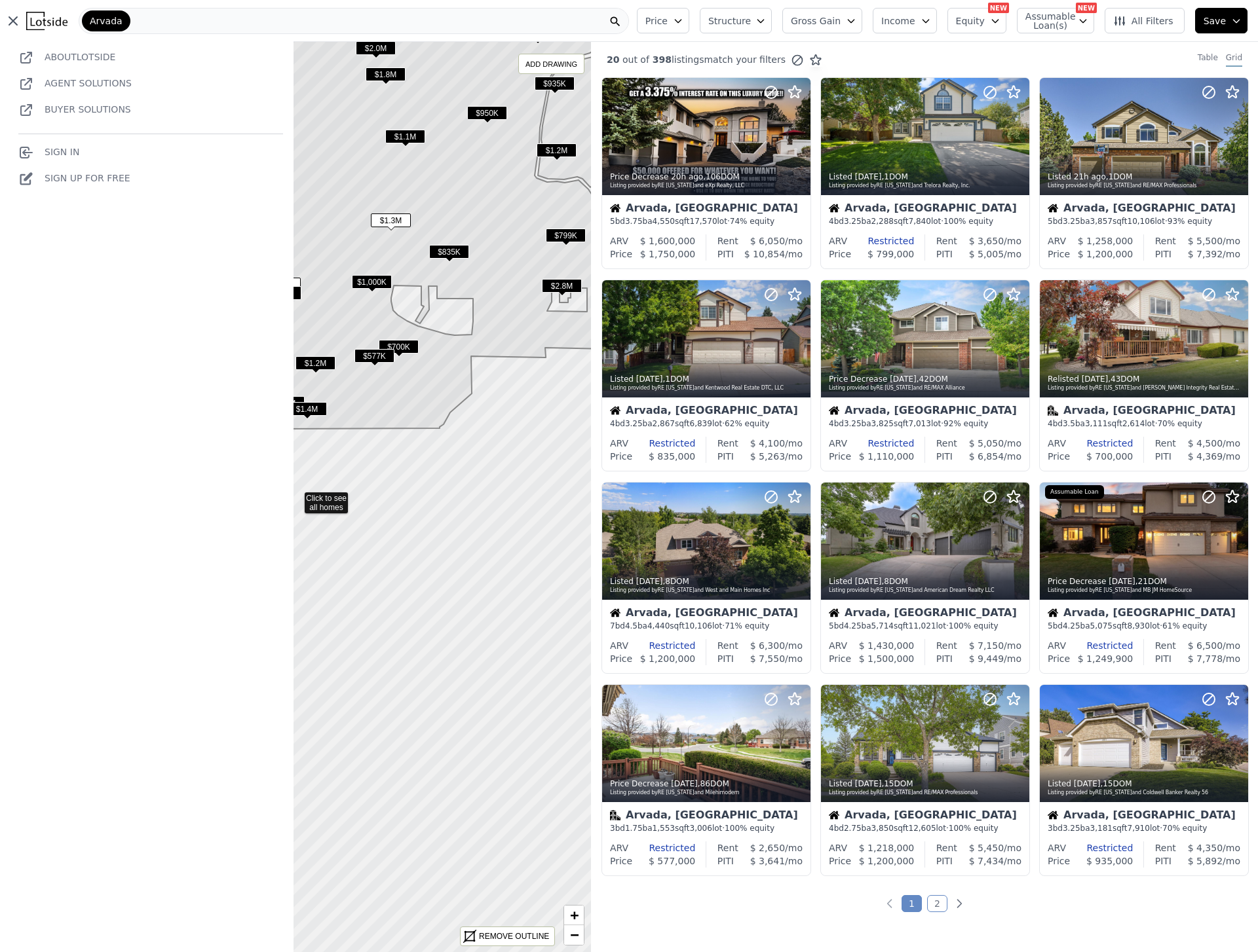
click at [46, 19] on img at bounding box center [47, 21] width 41 height 19
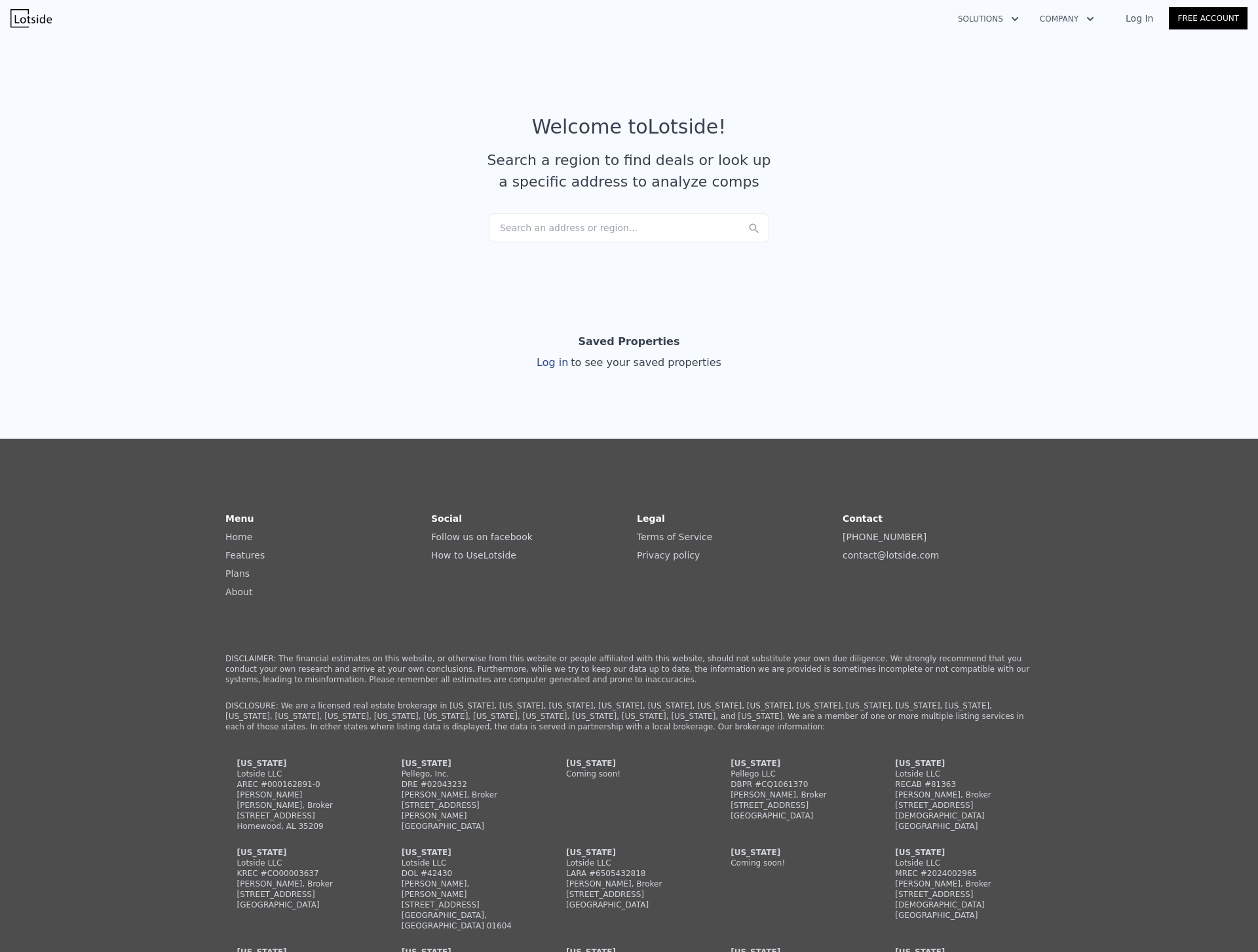
click at [548, 227] on div "Search an address or region..." at bounding box center [629, 228] width 280 height 29
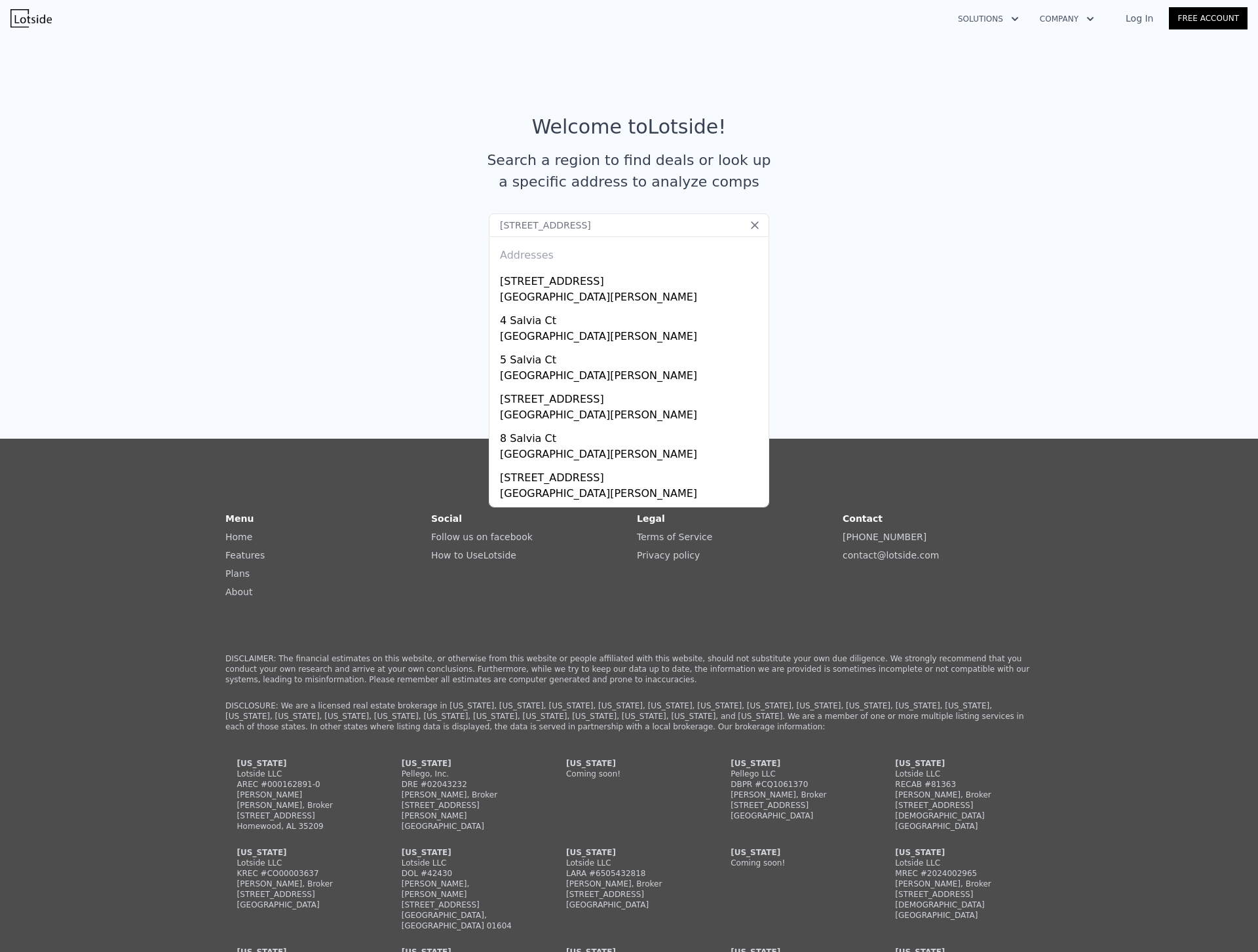
click at [568, 229] on input "[STREET_ADDRESS]" at bounding box center [629, 225] width 280 height 24
type input "[STREET_ADDRESS]"
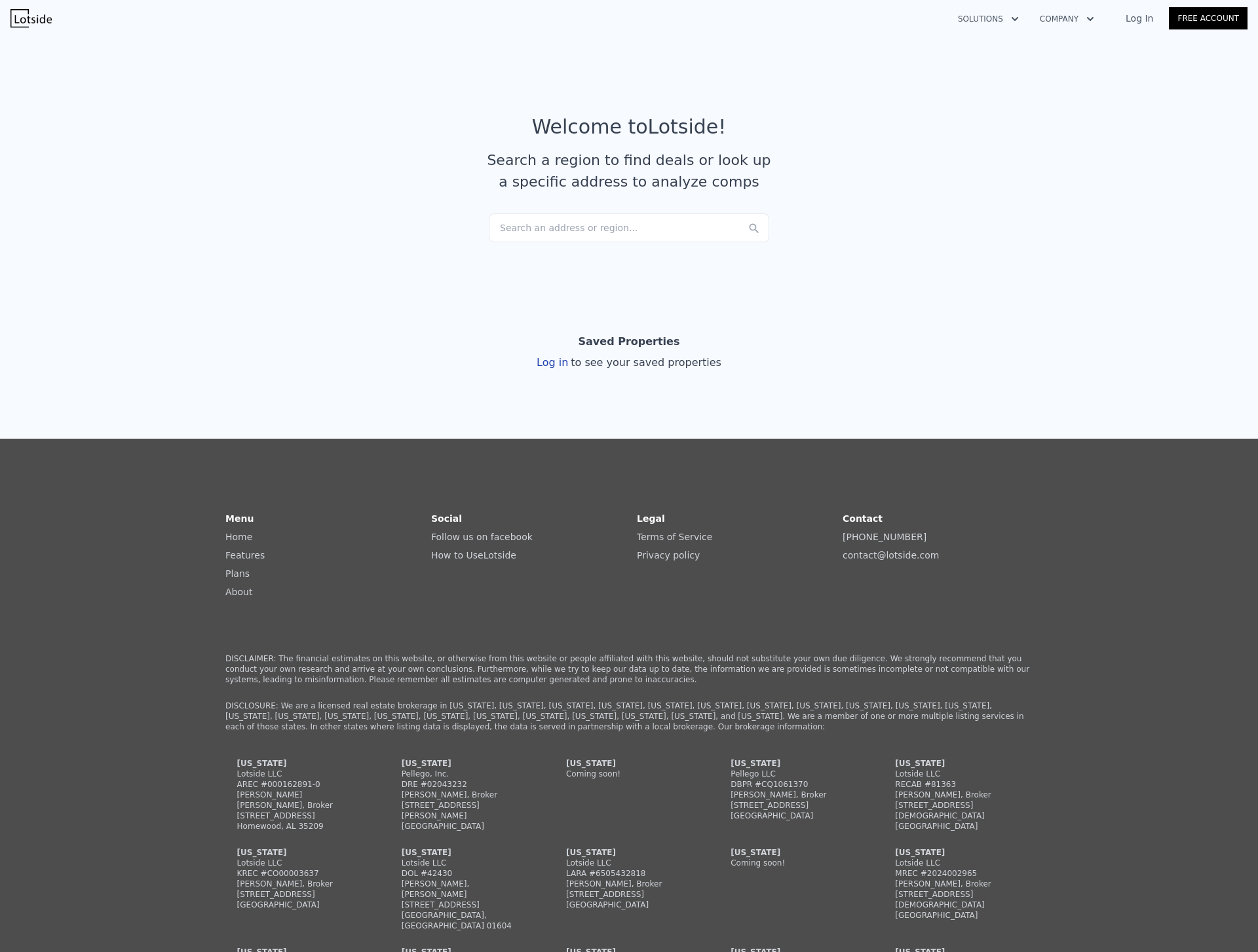
click at [430, 211] on article "Welcome to Lotside ! Search a region to find deals or look up a specific addres…" at bounding box center [629, 165] width 838 height 98
click at [643, 226] on div "Search an address or region..." at bounding box center [629, 228] width 280 height 29
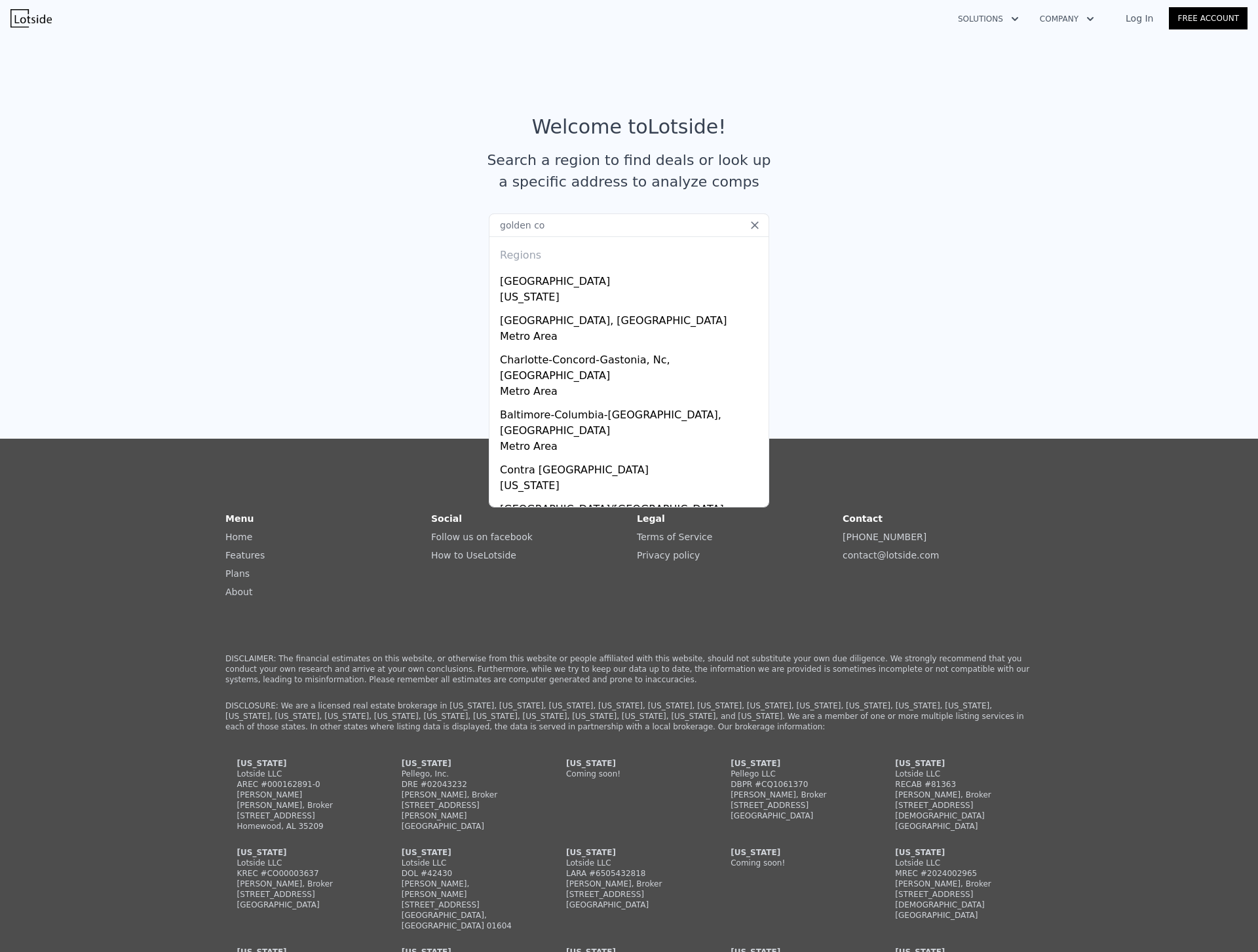
drag, startPoint x: 561, startPoint y: 227, endPoint x: 387, endPoint y: 222, distance: 174.1
click at [387, 222] on section "Welcome to Lotside ! Search a region to find deals or look up a specific addres…" at bounding box center [629, 159] width 1258 height 255
drag, startPoint x: 555, startPoint y: 226, endPoint x: 364, endPoint y: 223, distance: 191.0
click at [364, 223] on section "Welcome to Lotside ! Search a region to find deals or look up a specific addres…" at bounding box center [629, 159] width 1258 height 255
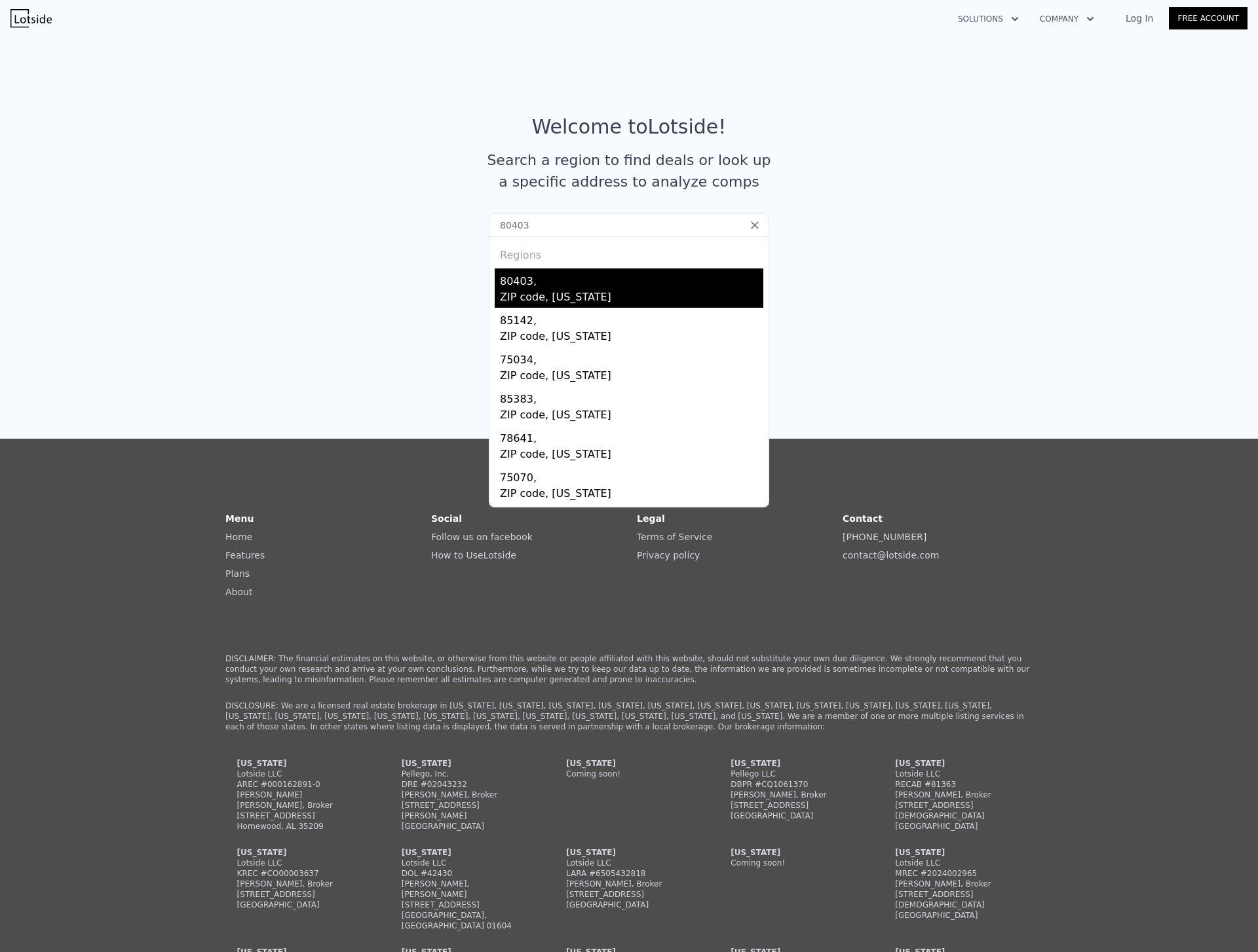
type input "80403"
click at [522, 281] on div "80403," at bounding box center [631, 279] width 263 height 21
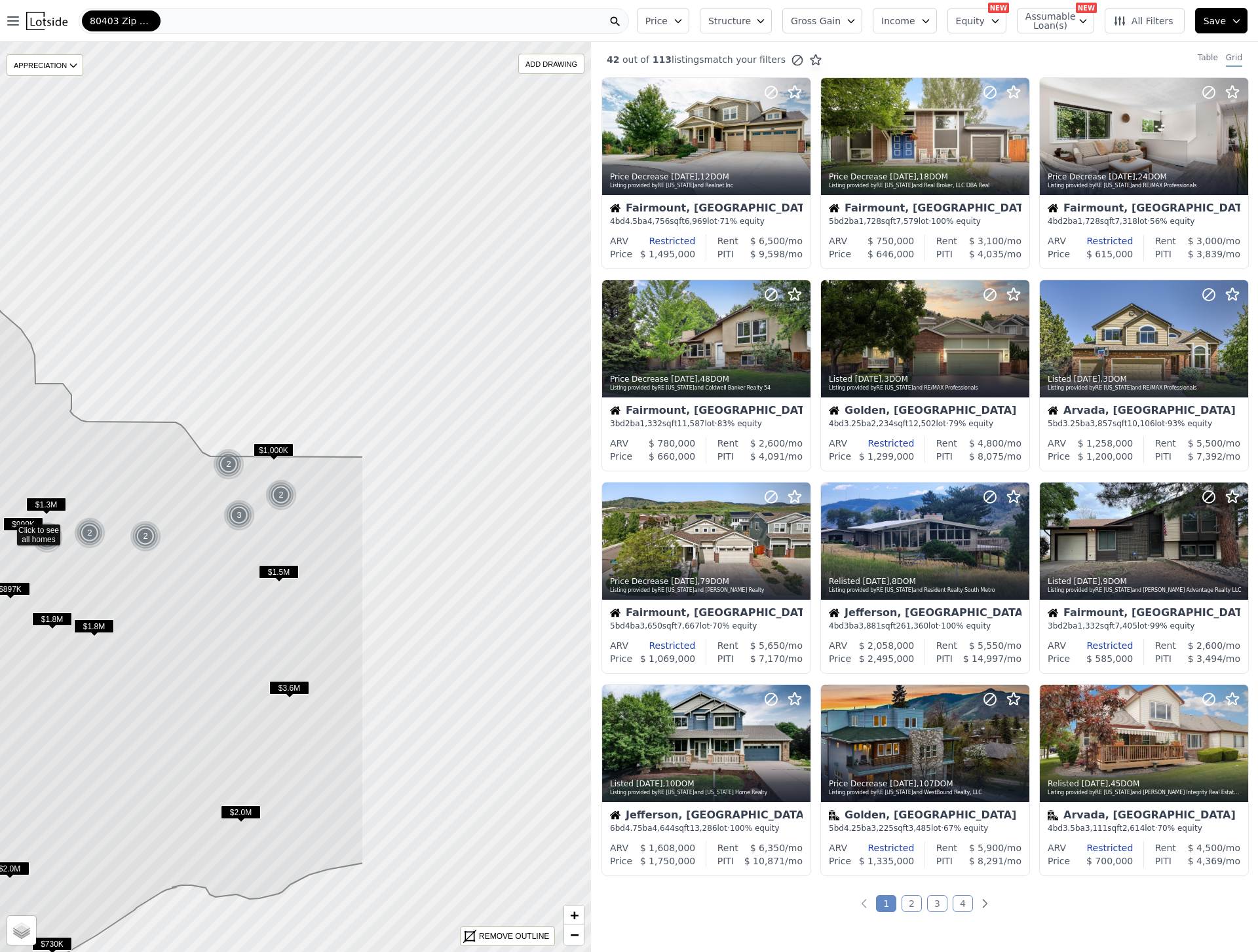
drag, startPoint x: 478, startPoint y: 586, endPoint x: 220, endPoint y: 619, distance: 260.1
click at [220, 619] on icon at bounding box center [8, 529] width 711 height 1095
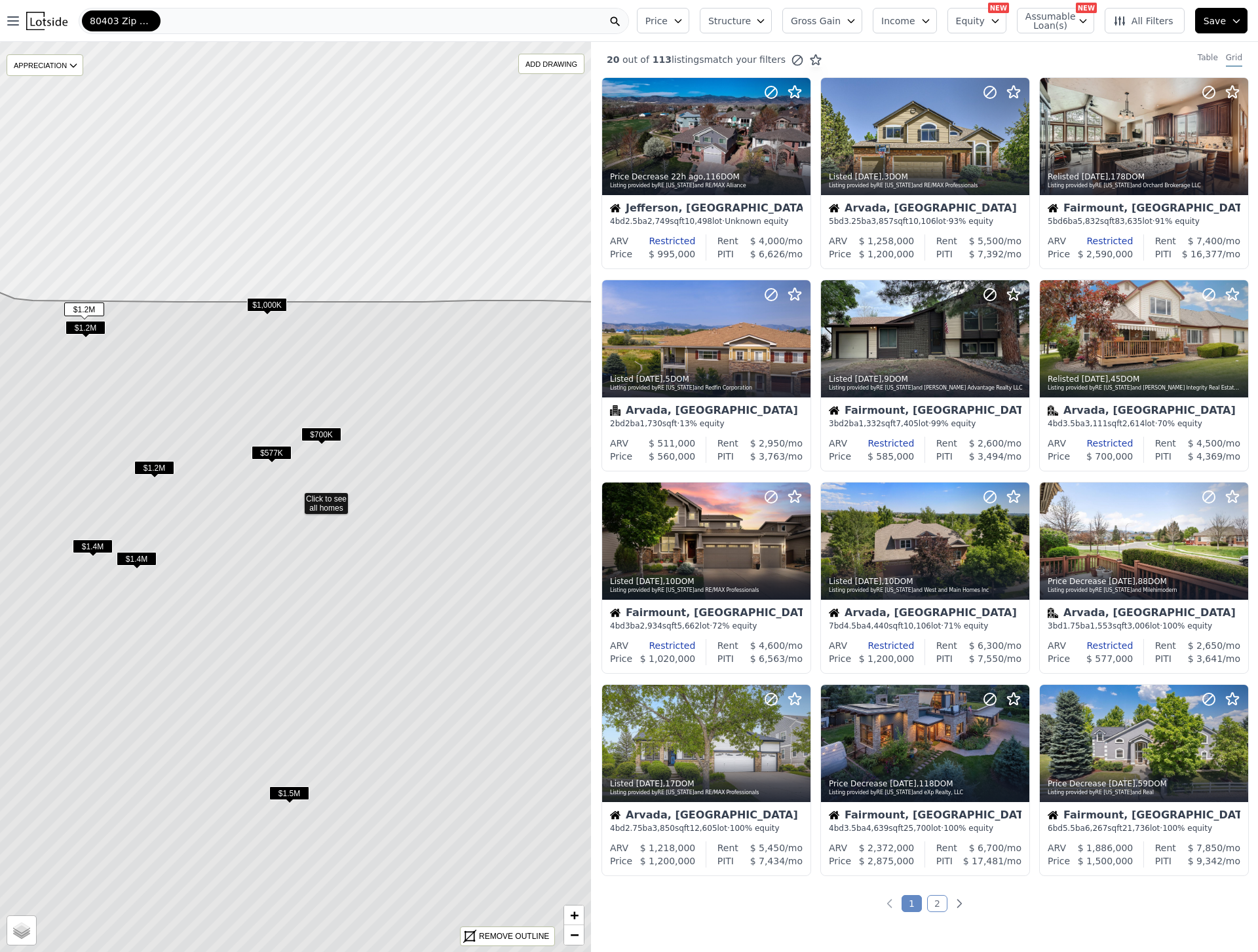
click at [323, 506] on icon at bounding box center [295, 636] width 711 height 816
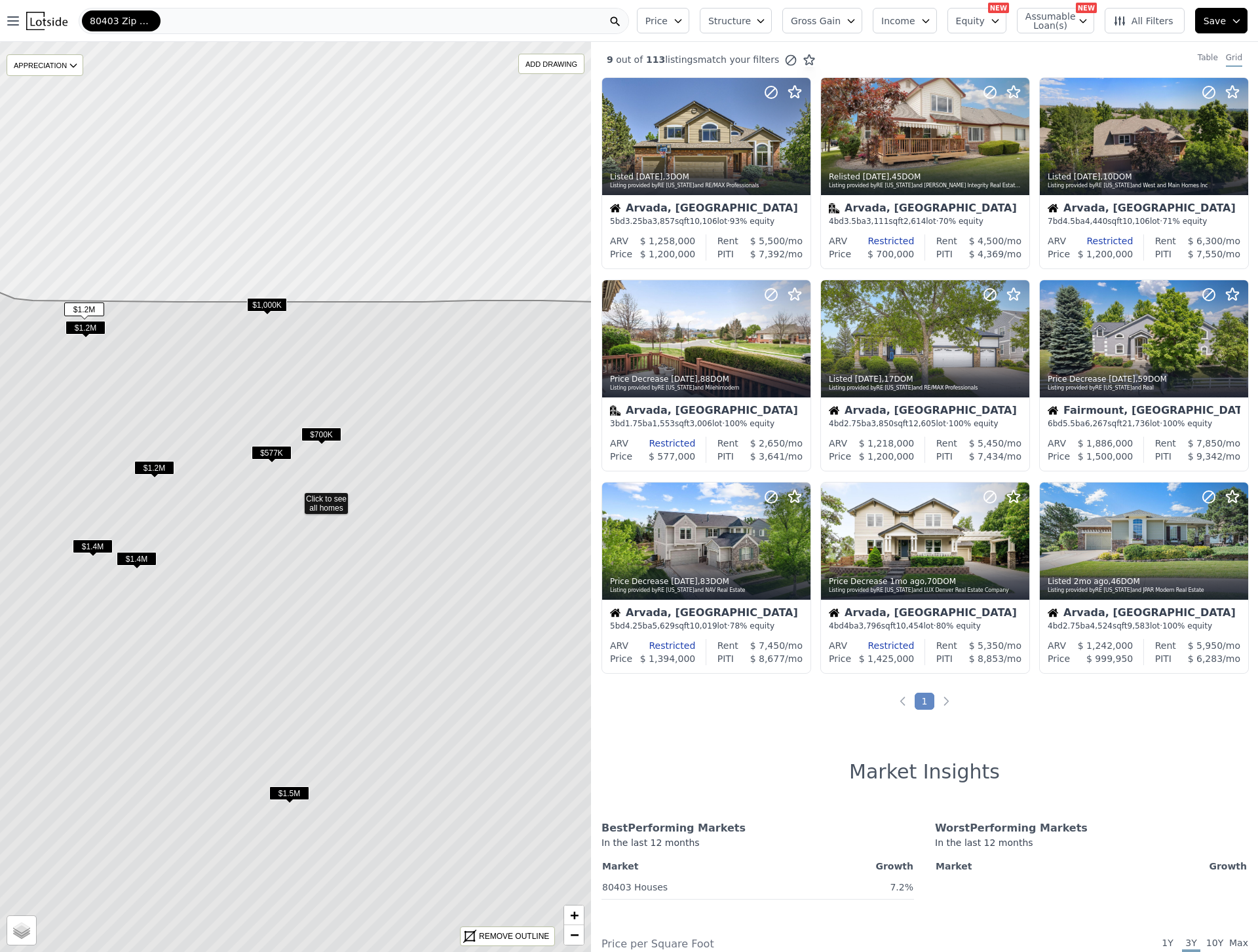
click at [323, 502] on icon at bounding box center [295, 636] width 711 height 816
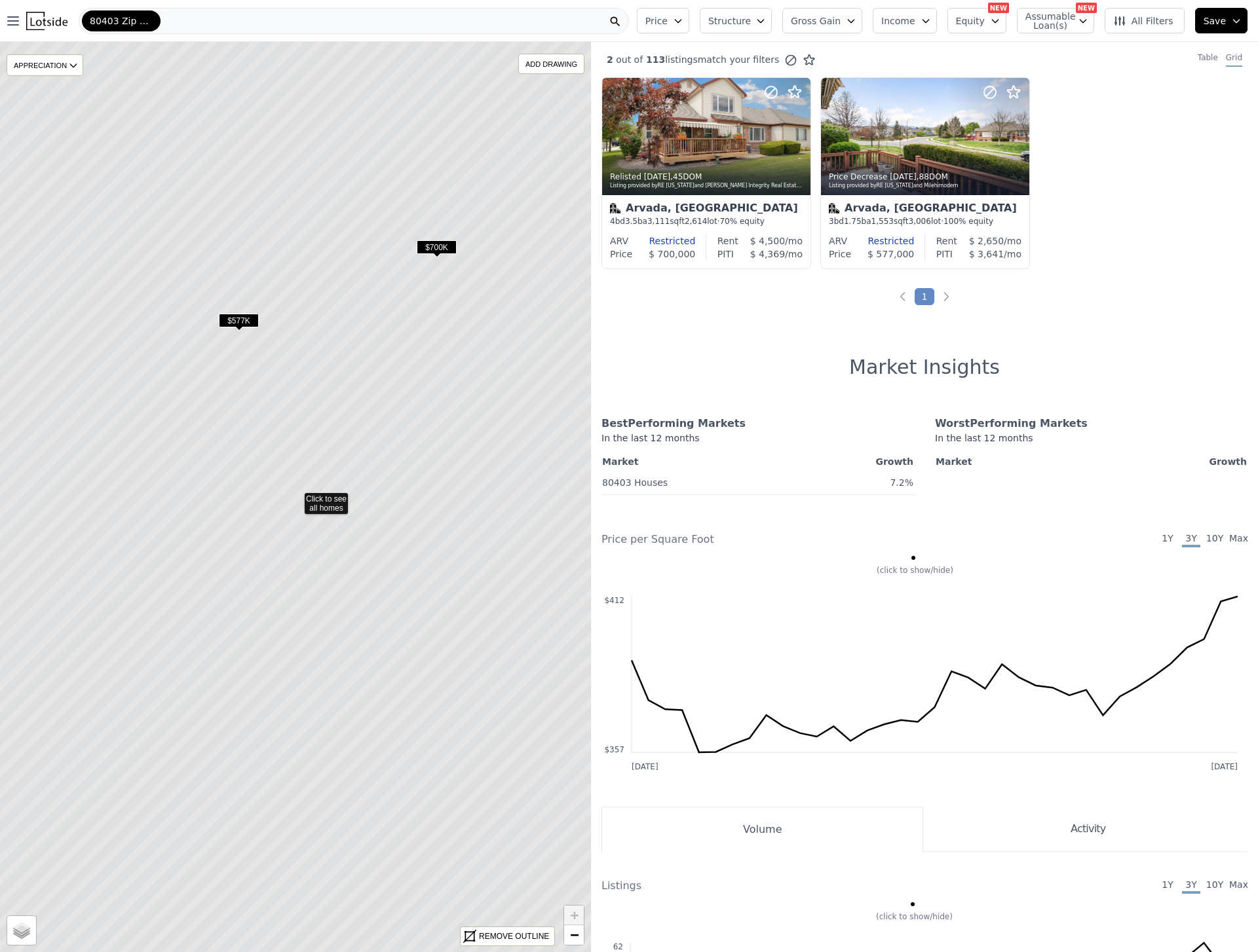
click at [366, 381] on icon at bounding box center [295, 497] width 711 height 1095
click at [366, 386] on icon at bounding box center [295, 497] width 711 height 1095
click at [365, 381] on icon at bounding box center [295, 497] width 711 height 1095
click at [507, 934] on div "REMOVE OUTLINE" at bounding box center [514, 936] width 70 height 12
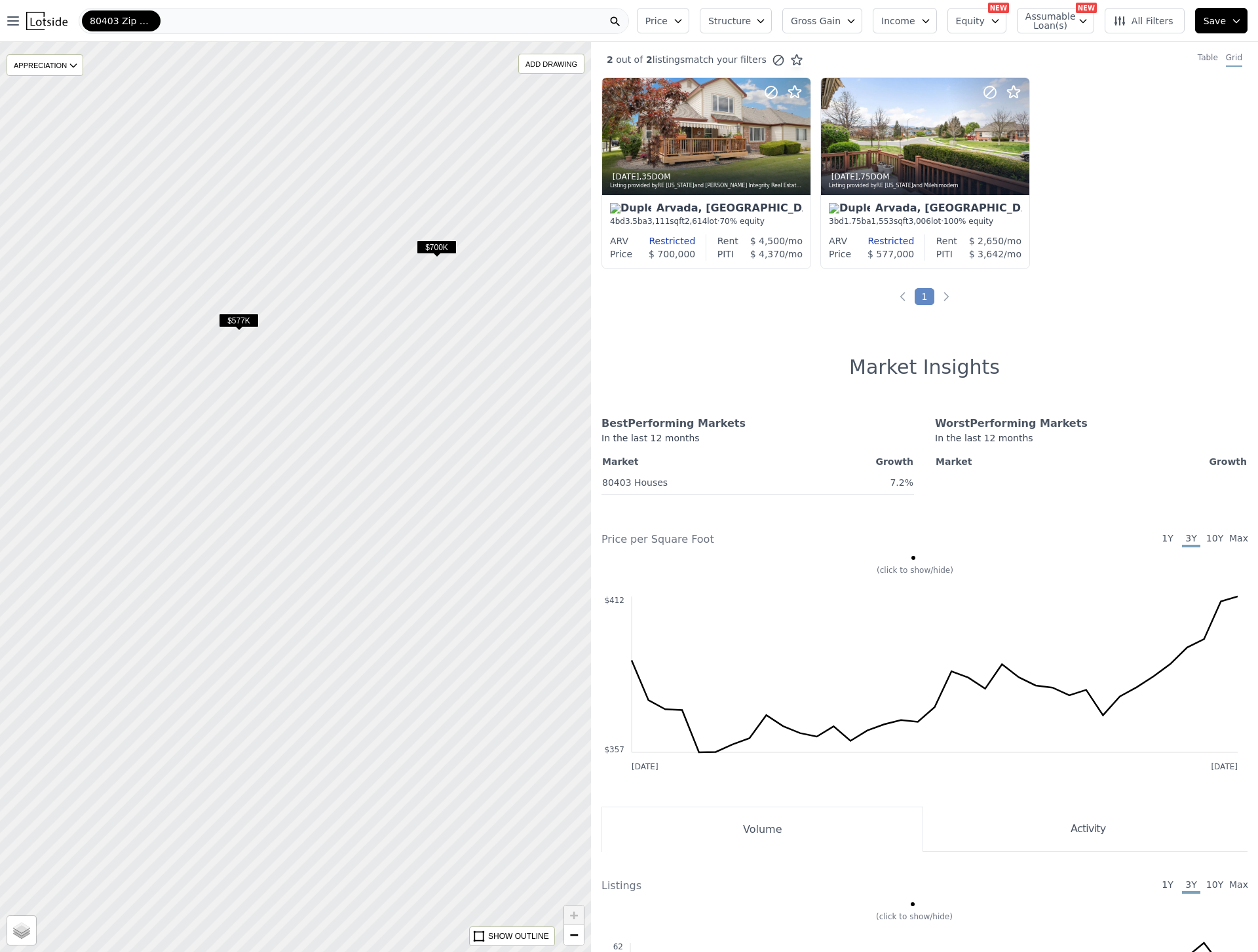
click at [364, 389] on div at bounding box center [295, 497] width 708 height 1092
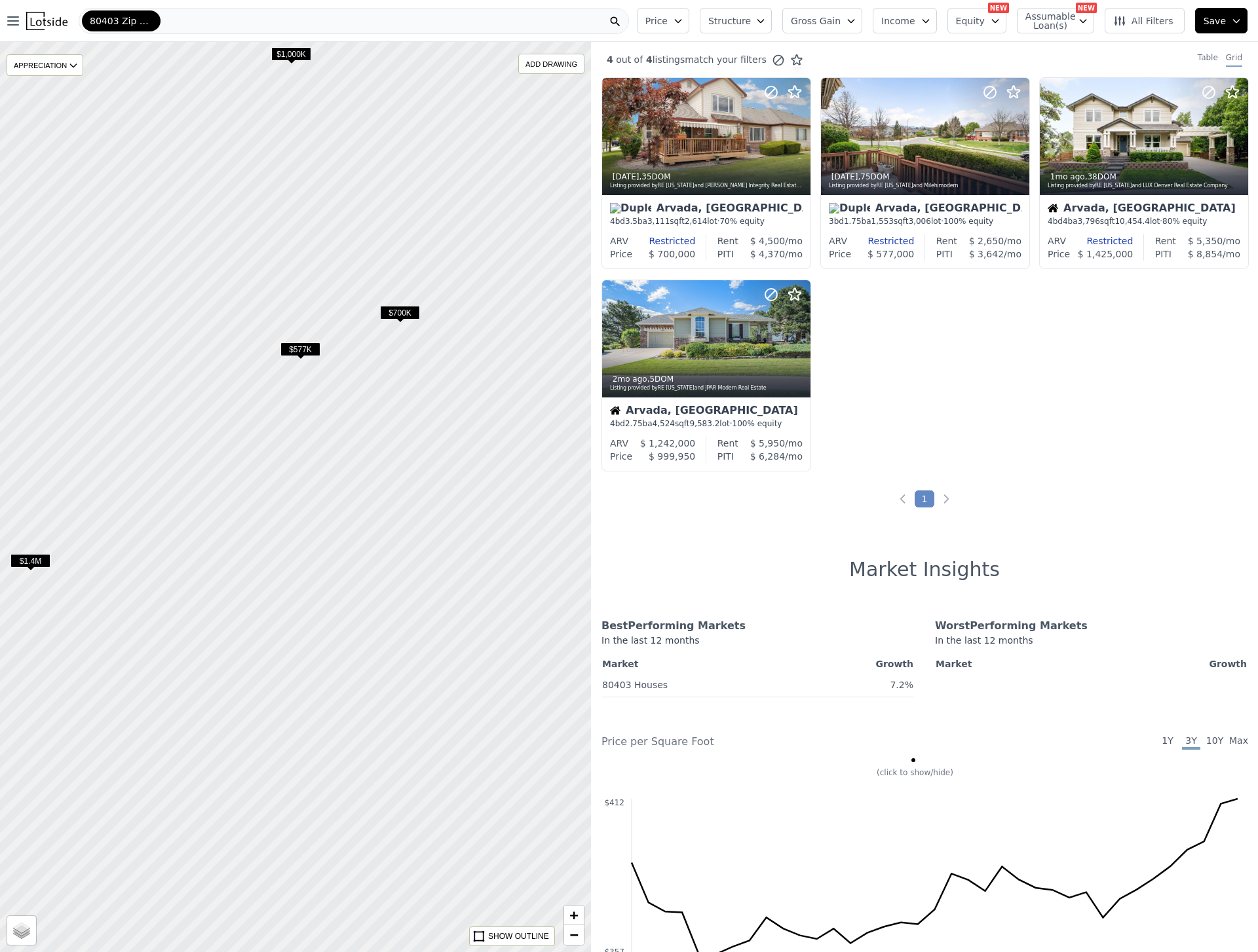
click at [915, 16] on span "Income" at bounding box center [898, 21] width 34 height 13
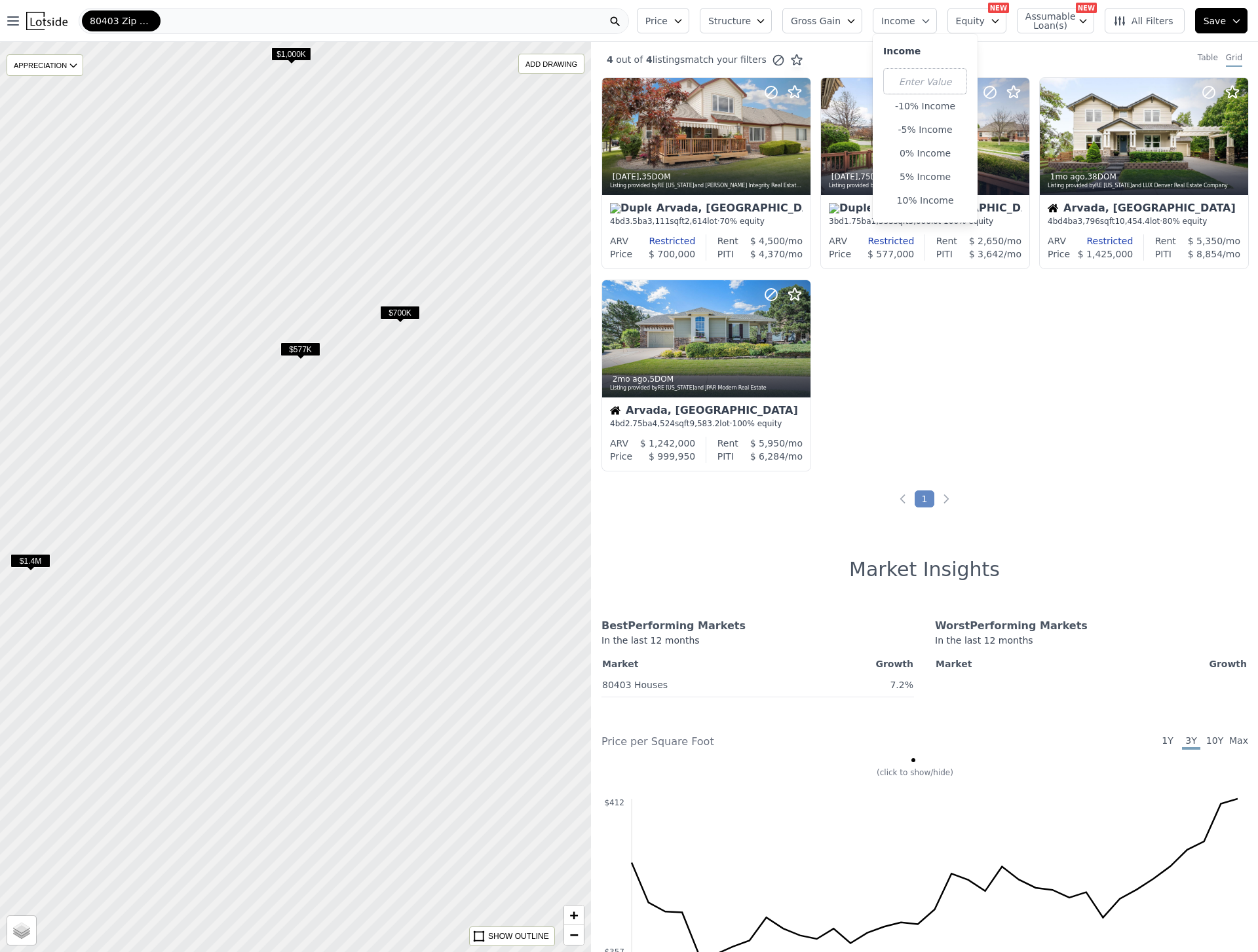
click at [915, 16] on span "Income" at bounding box center [898, 21] width 34 height 13
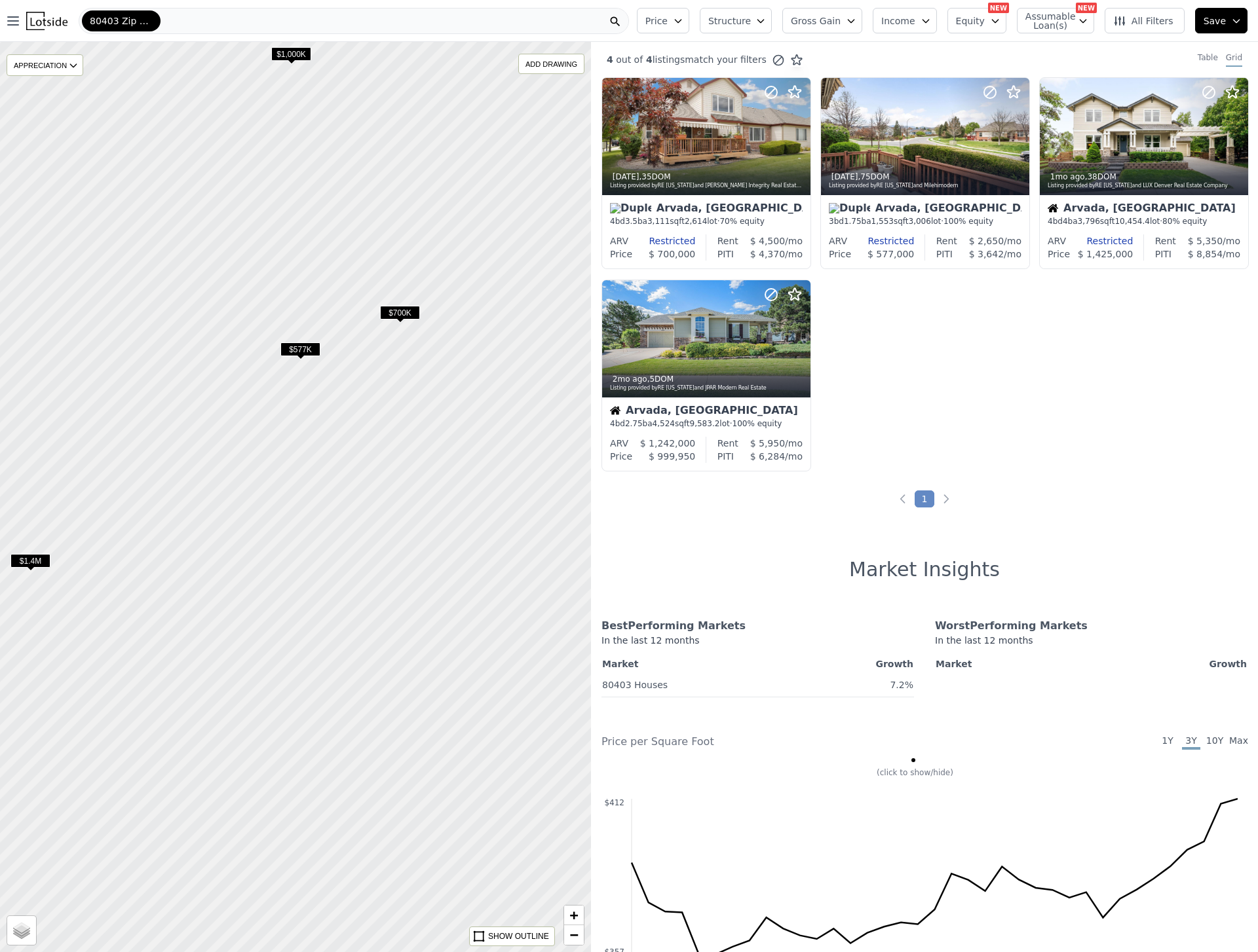
click at [365, 389] on div at bounding box center [295, 497] width 708 height 1092
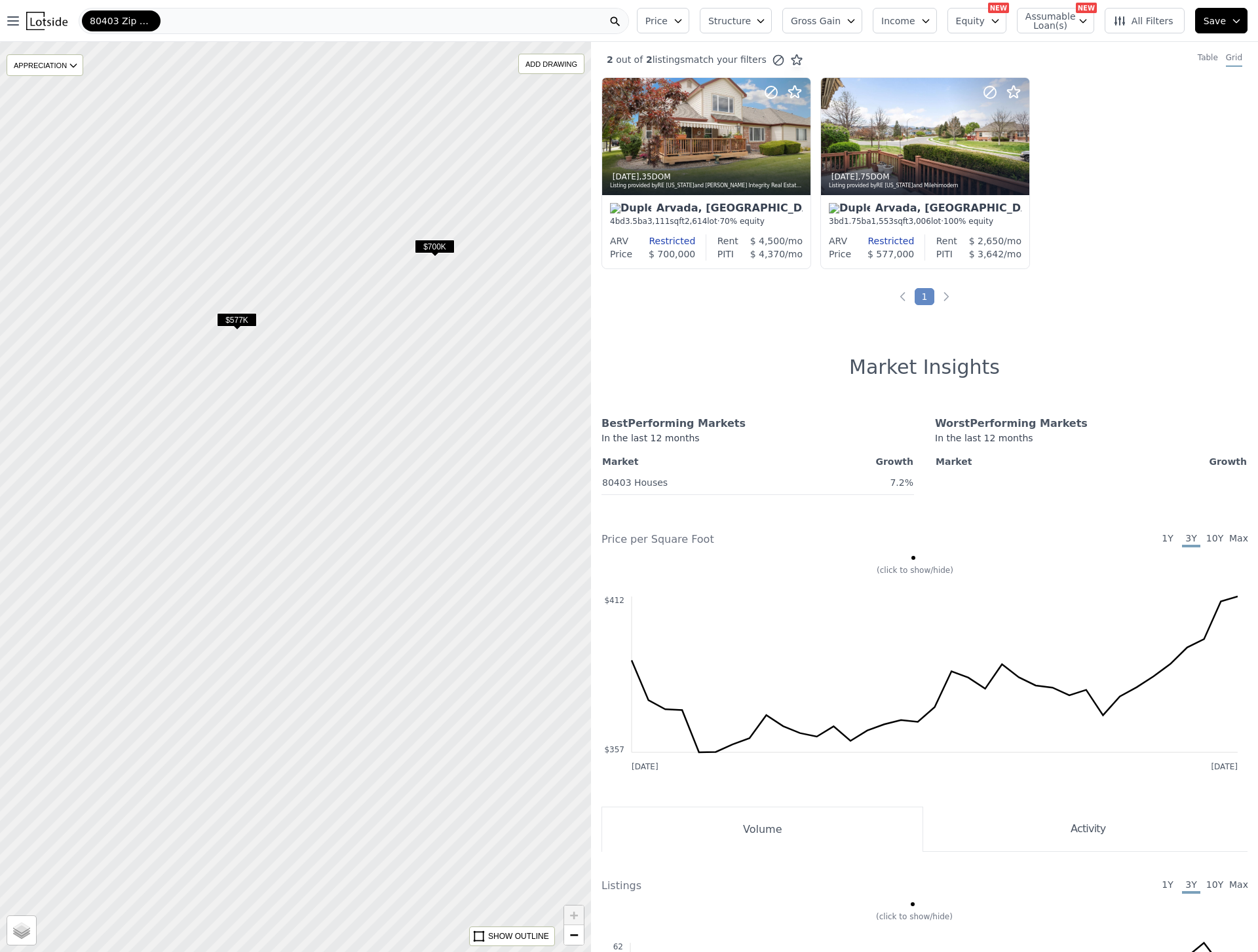
click at [365, 384] on div at bounding box center [295, 497] width 708 height 1092
click at [324, 440] on div at bounding box center [295, 497] width 708 height 1092
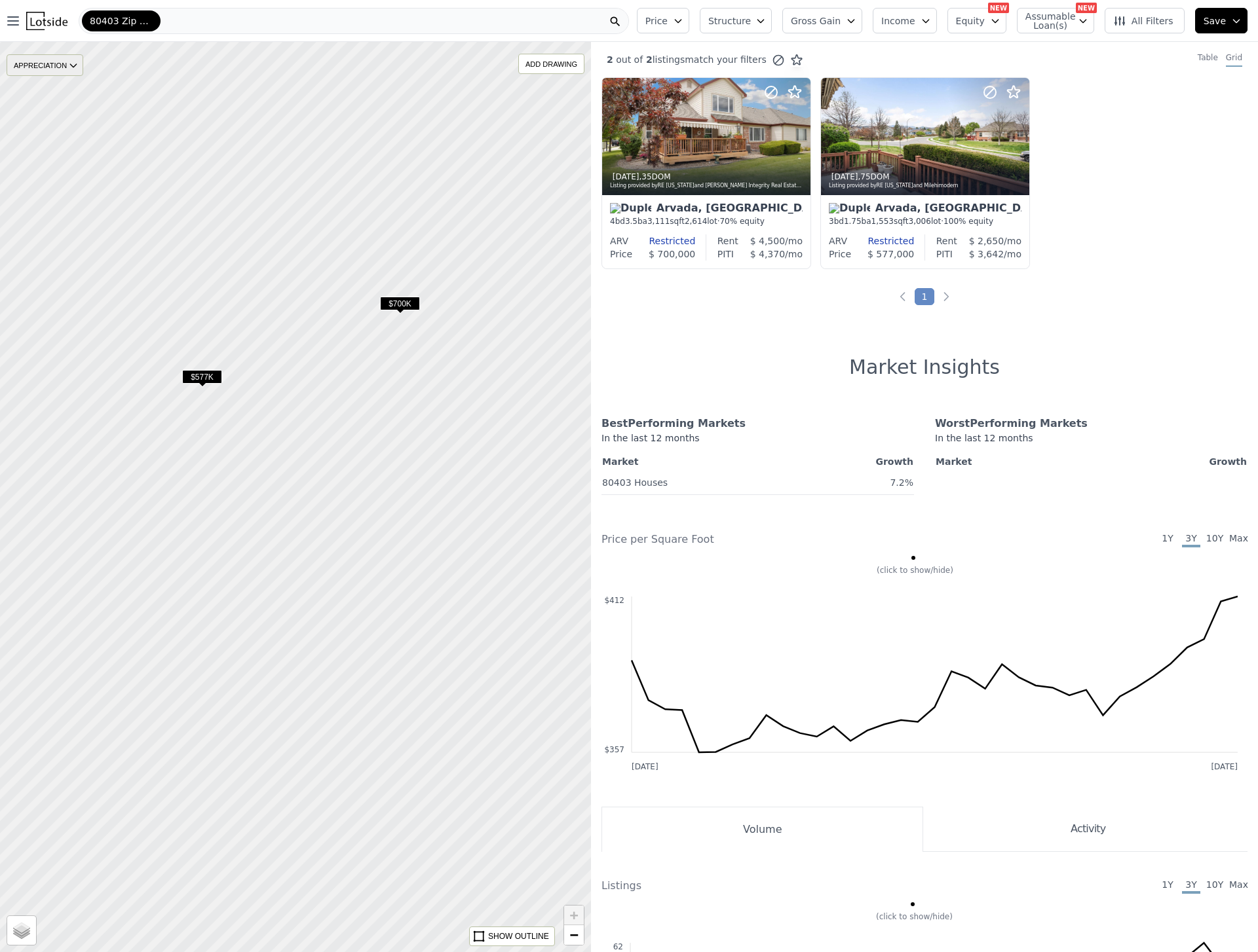
click at [79, 72] on div "APPRECIATION" at bounding box center [45, 65] width 77 height 21
click at [66, 124] on div "1Y" at bounding box center [55, 124] width 39 height 19
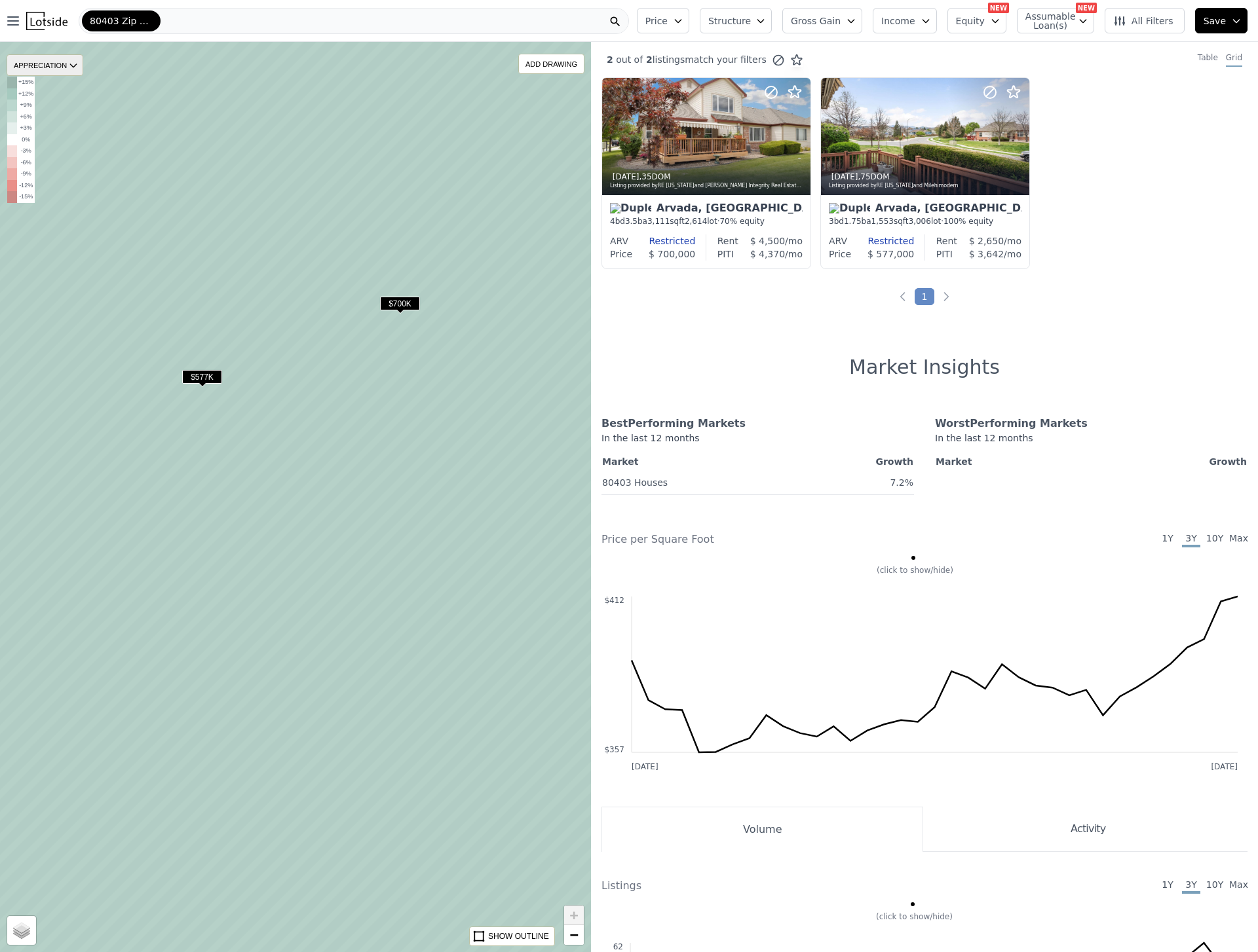
click at [66, 65] on div "APPRECIATION" at bounding box center [45, 65] width 77 height 21
click at [63, 91] on div "None" at bounding box center [55, 86] width 39 height 19
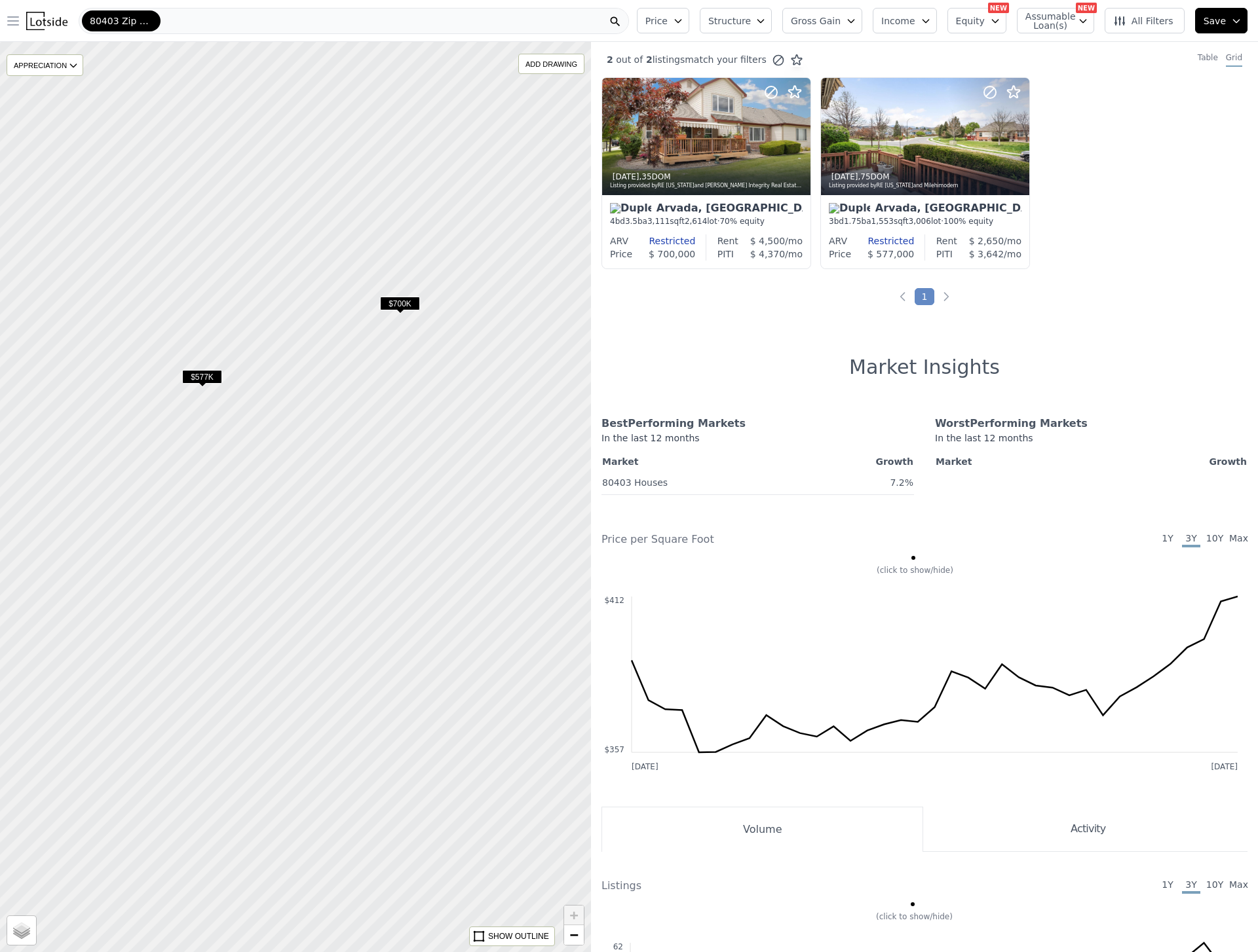
click at [11, 19] on icon "button" at bounding box center [13, 21] width 16 height 16
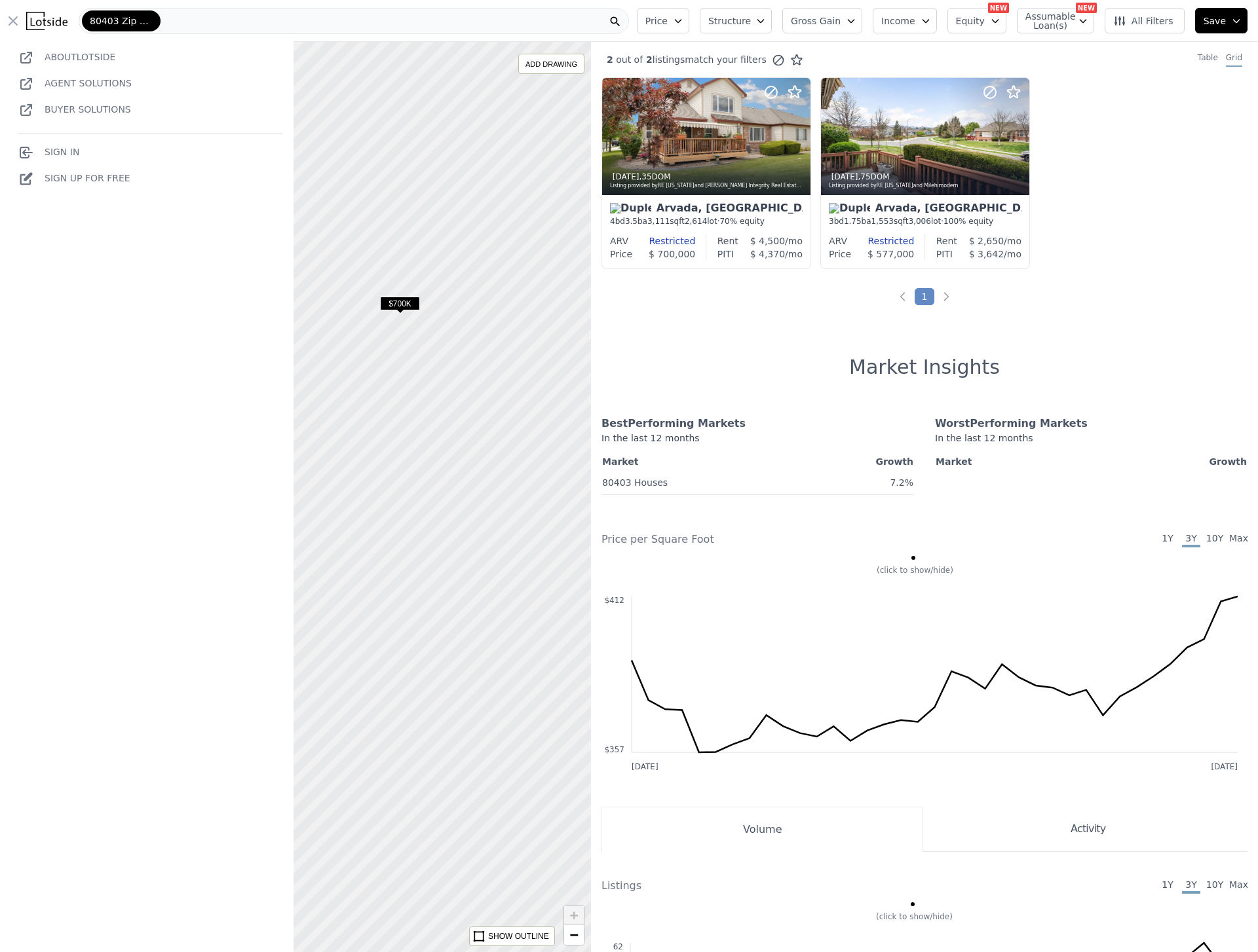
click at [319, 26] on div "80403 Zip Code" at bounding box center [354, 21] width 550 height 26
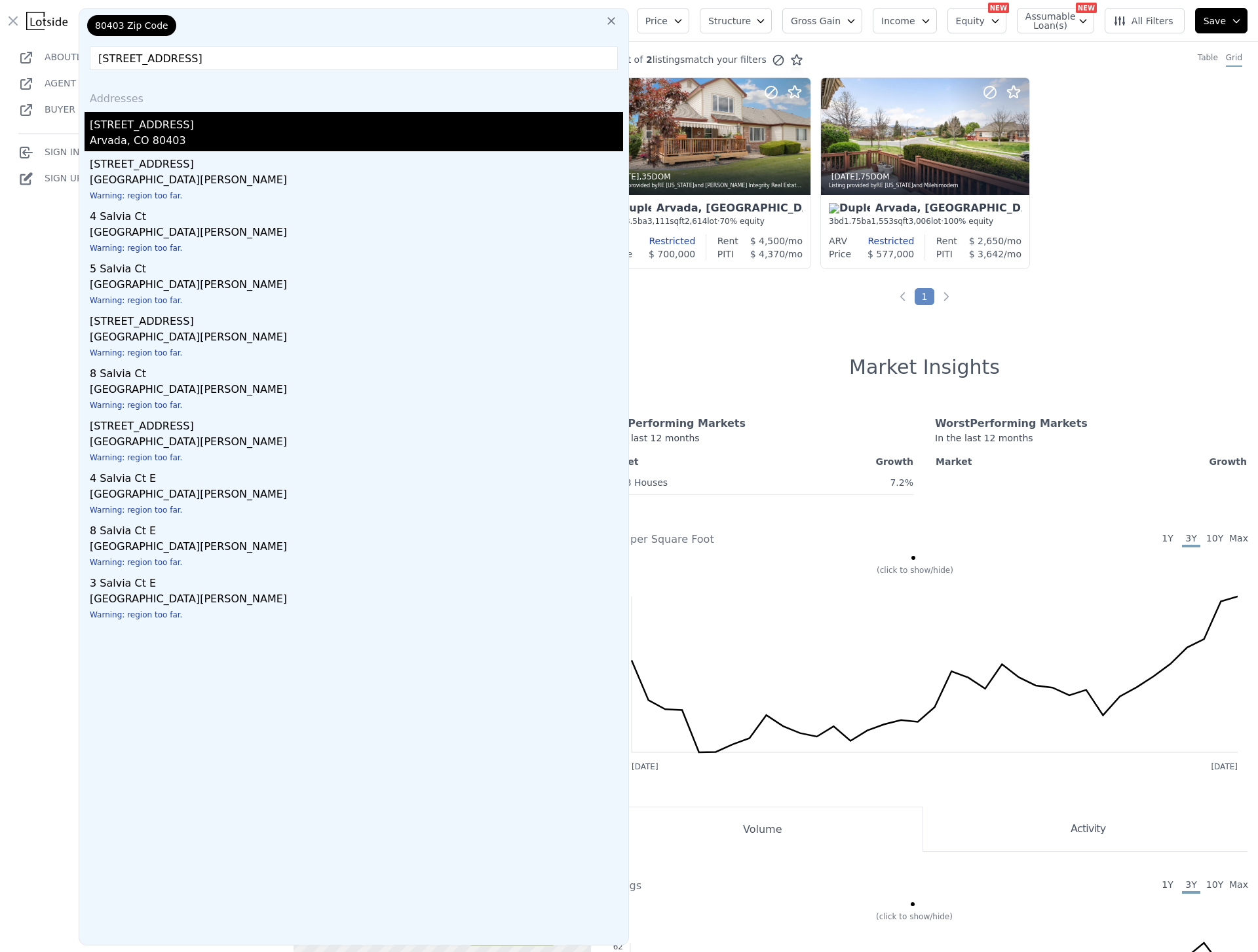
type input "[STREET_ADDRESS]"
click at [133, 133] on div "Arvada, CO 80403" at bounding box center [356, 143] width 533 height 19
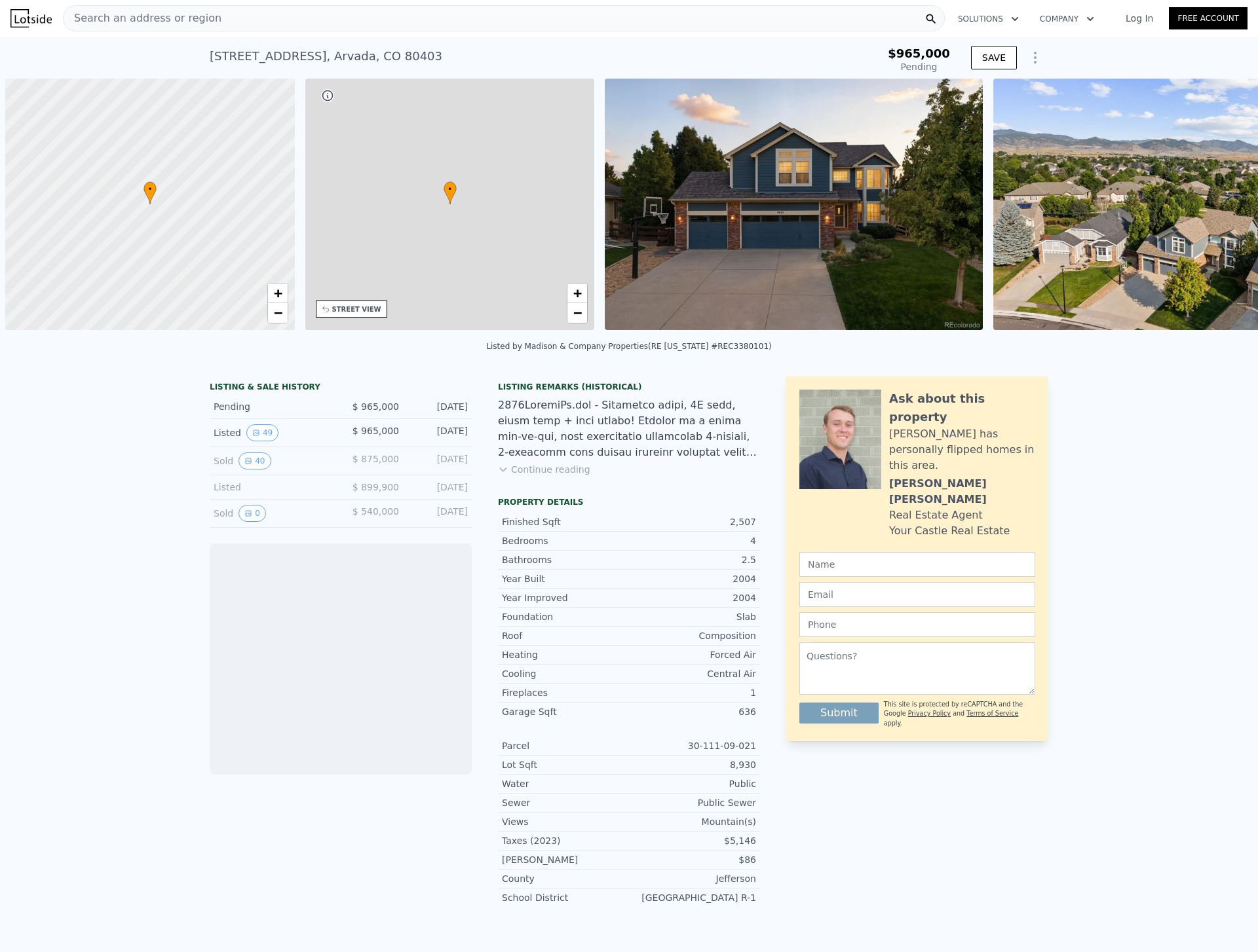
scroll to position [0, 5]
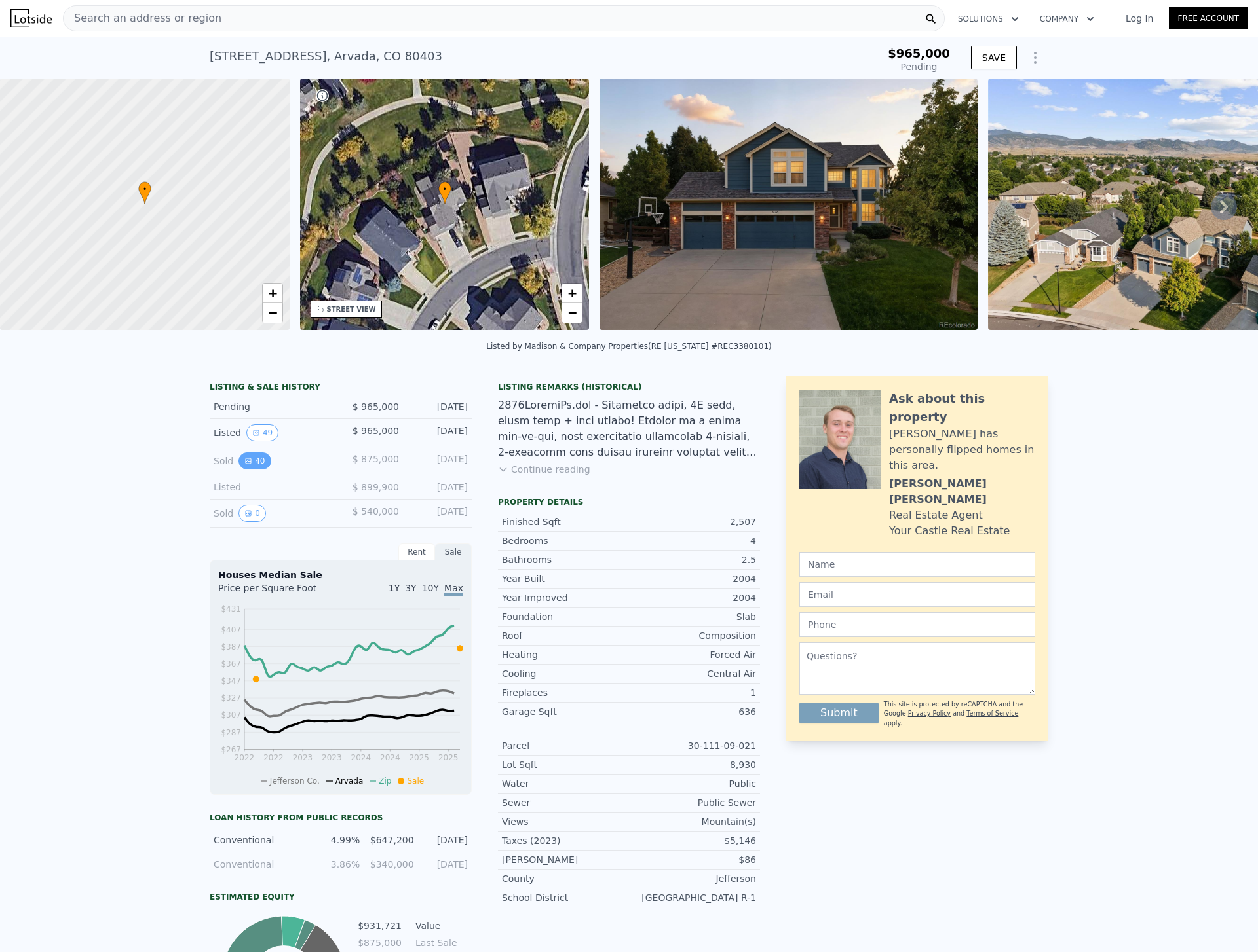
click at [251, 470] on button "40" at bounding box center [254, 461] width 32 height 17
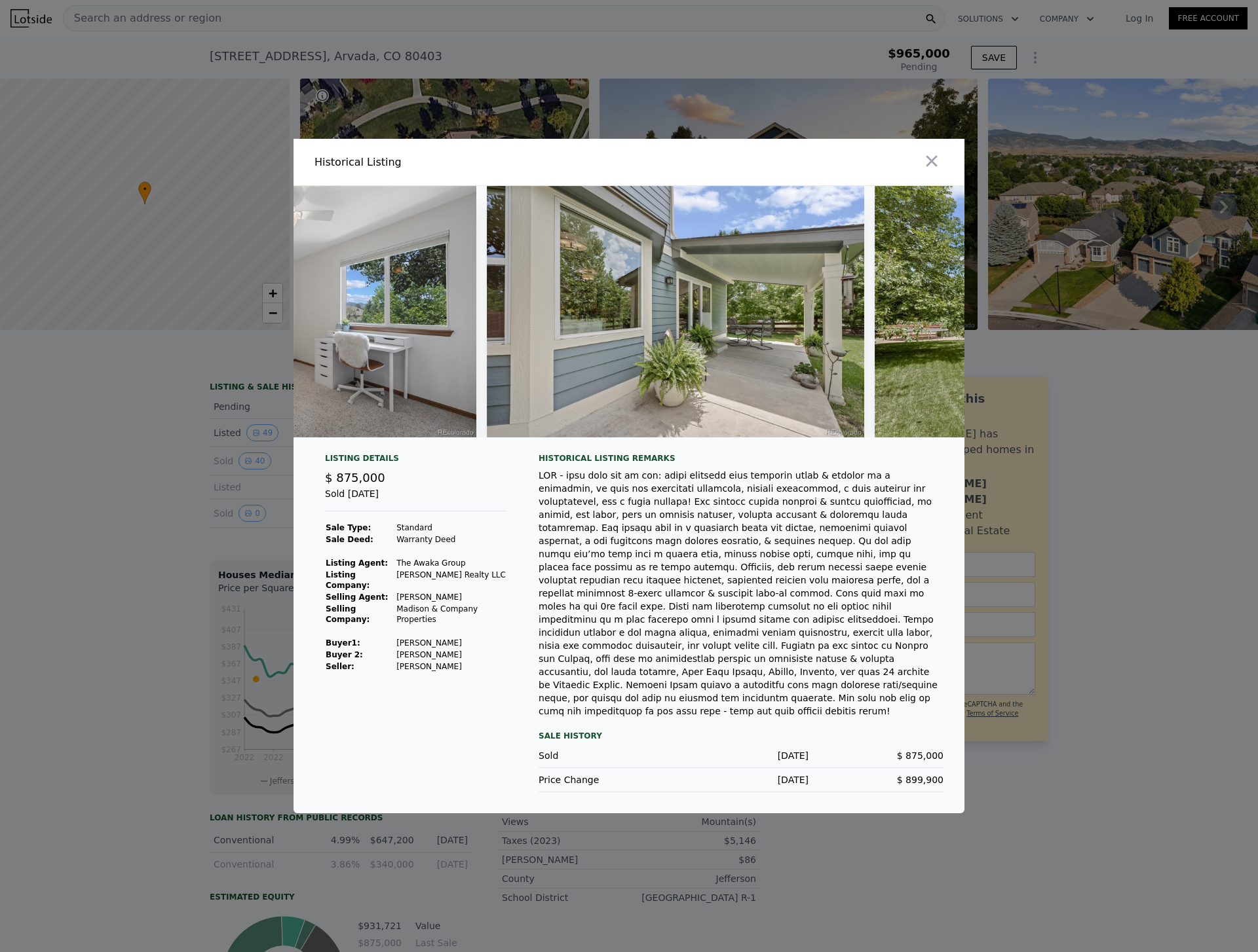
scroll to position [0, 12926]
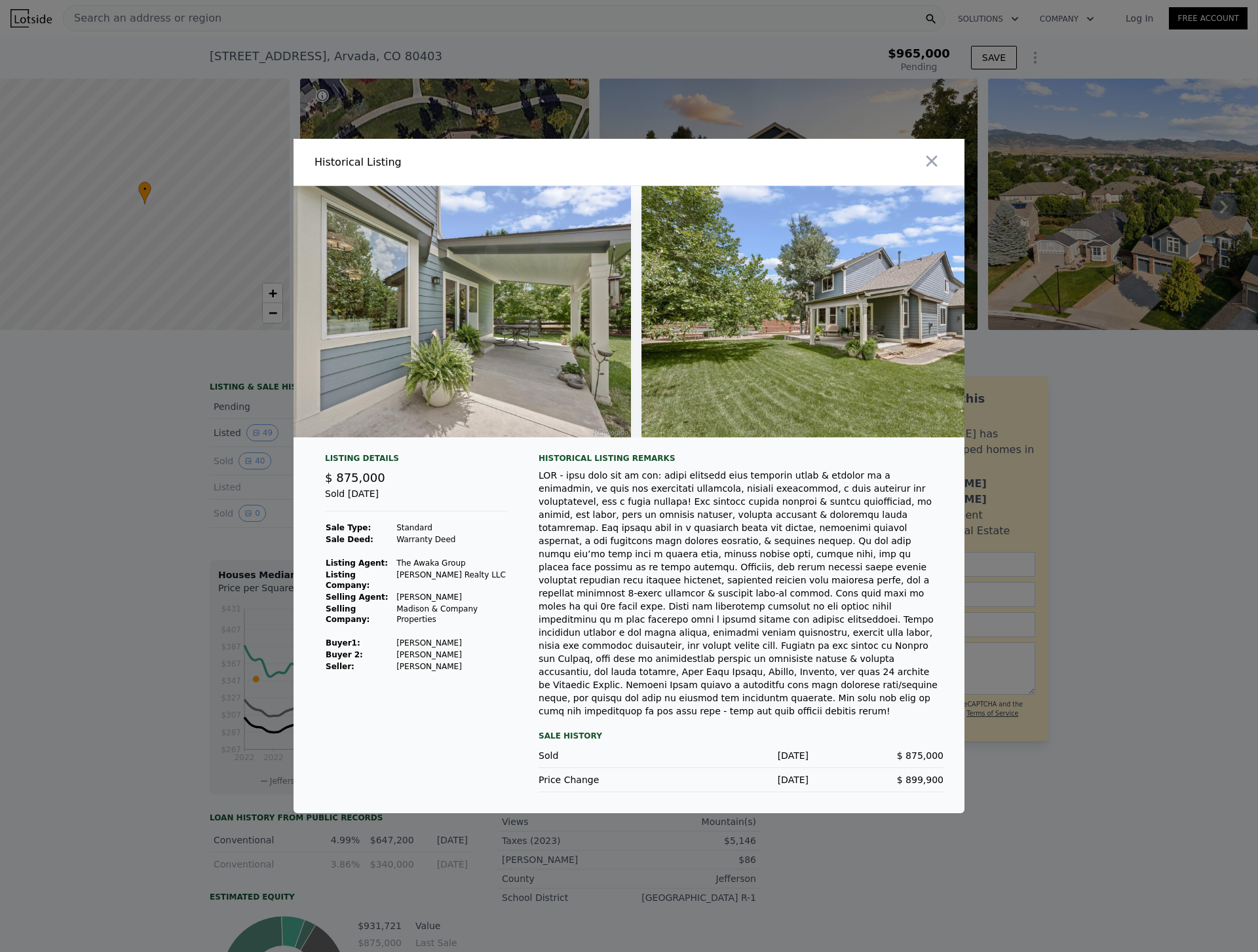
click at [890, 389] on img at bounding box center [830, 311] width 377 height 252
click at [840, 374] on img at bounding box center [830, 311] width 377 height 252
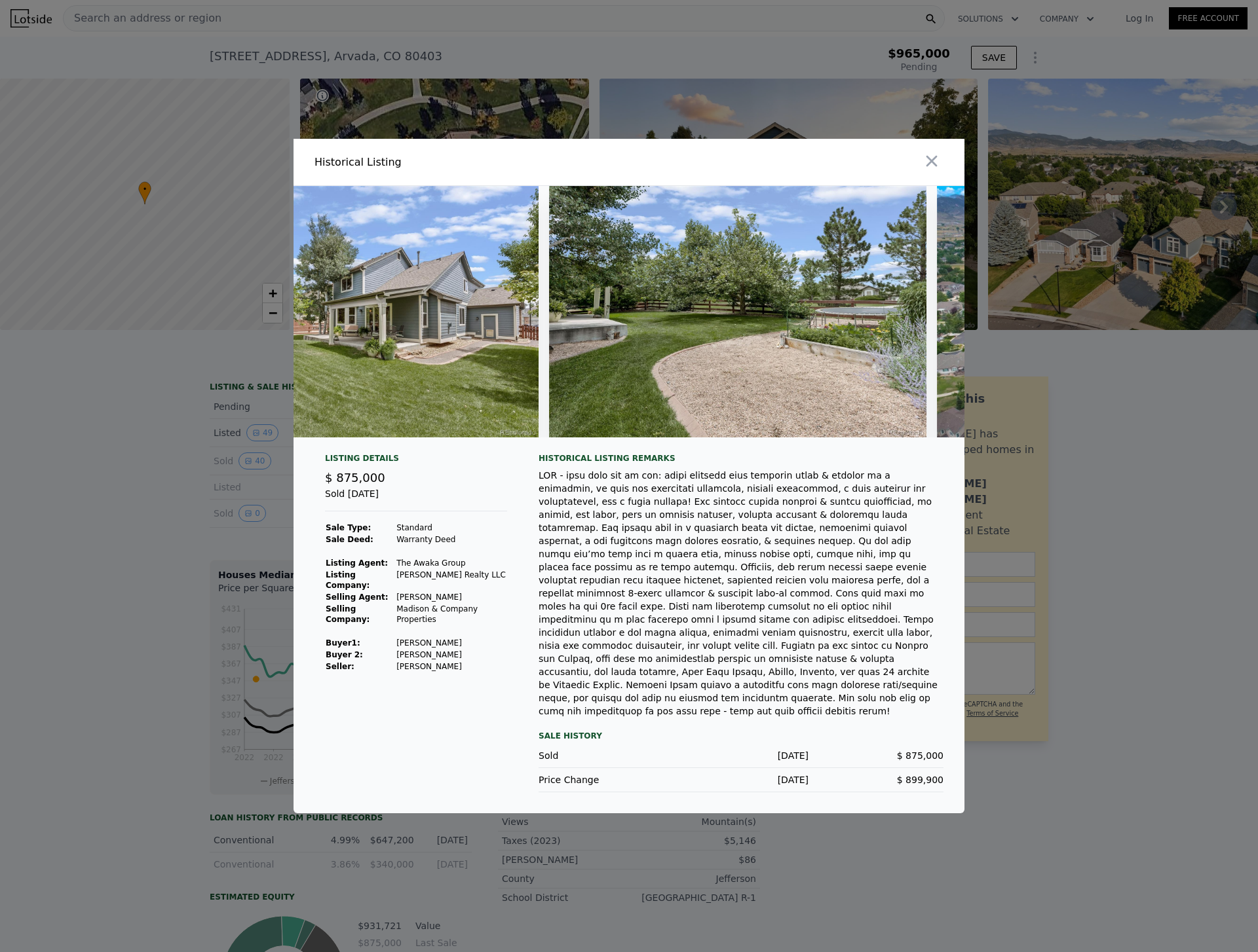
scroll to position [0, 13422]
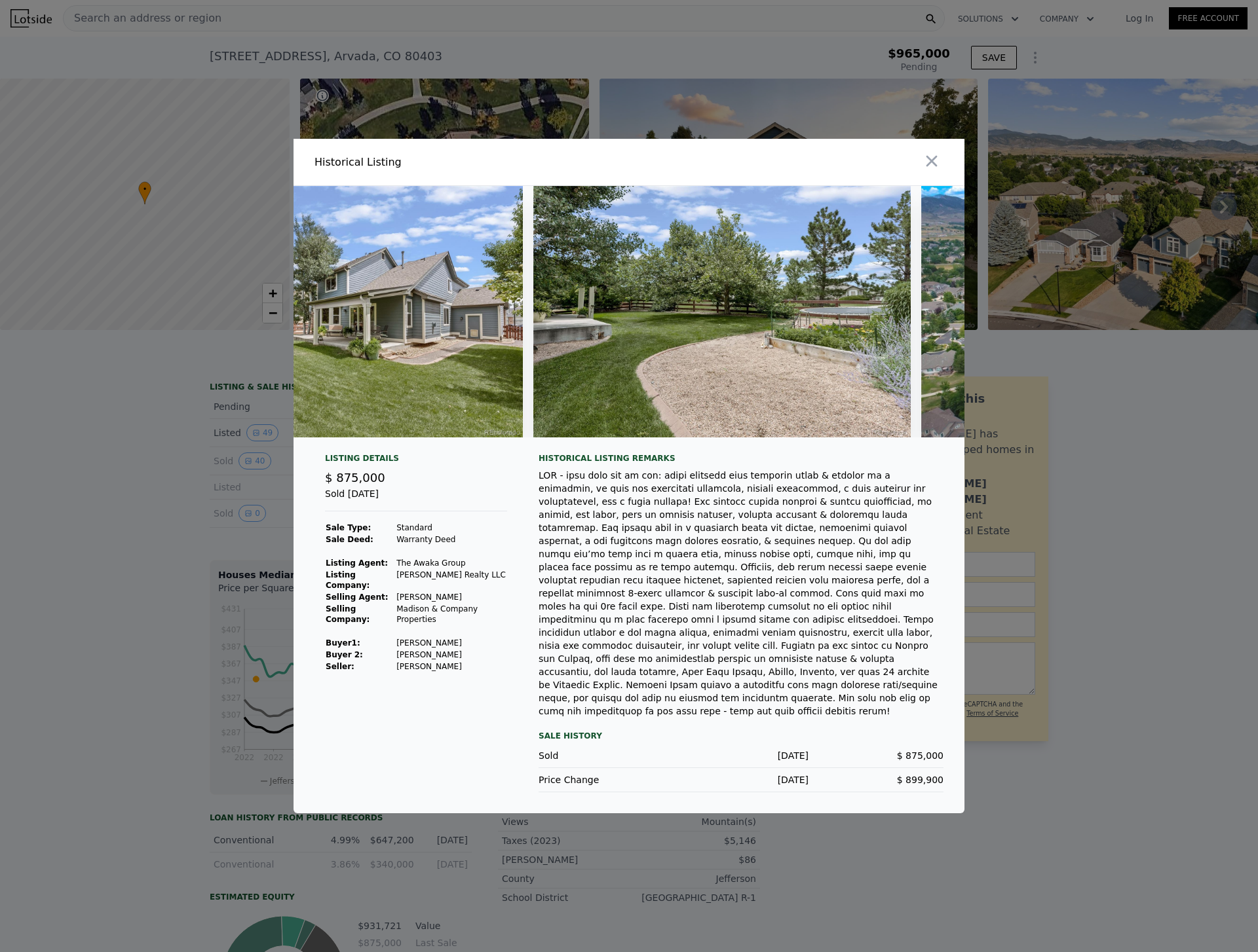
click at [656, 386] on img at bounding box center [721, 311] width 377 height 252
click at [934, 167] on icon "button" at bounding box center [932, 162] width 11 height 11
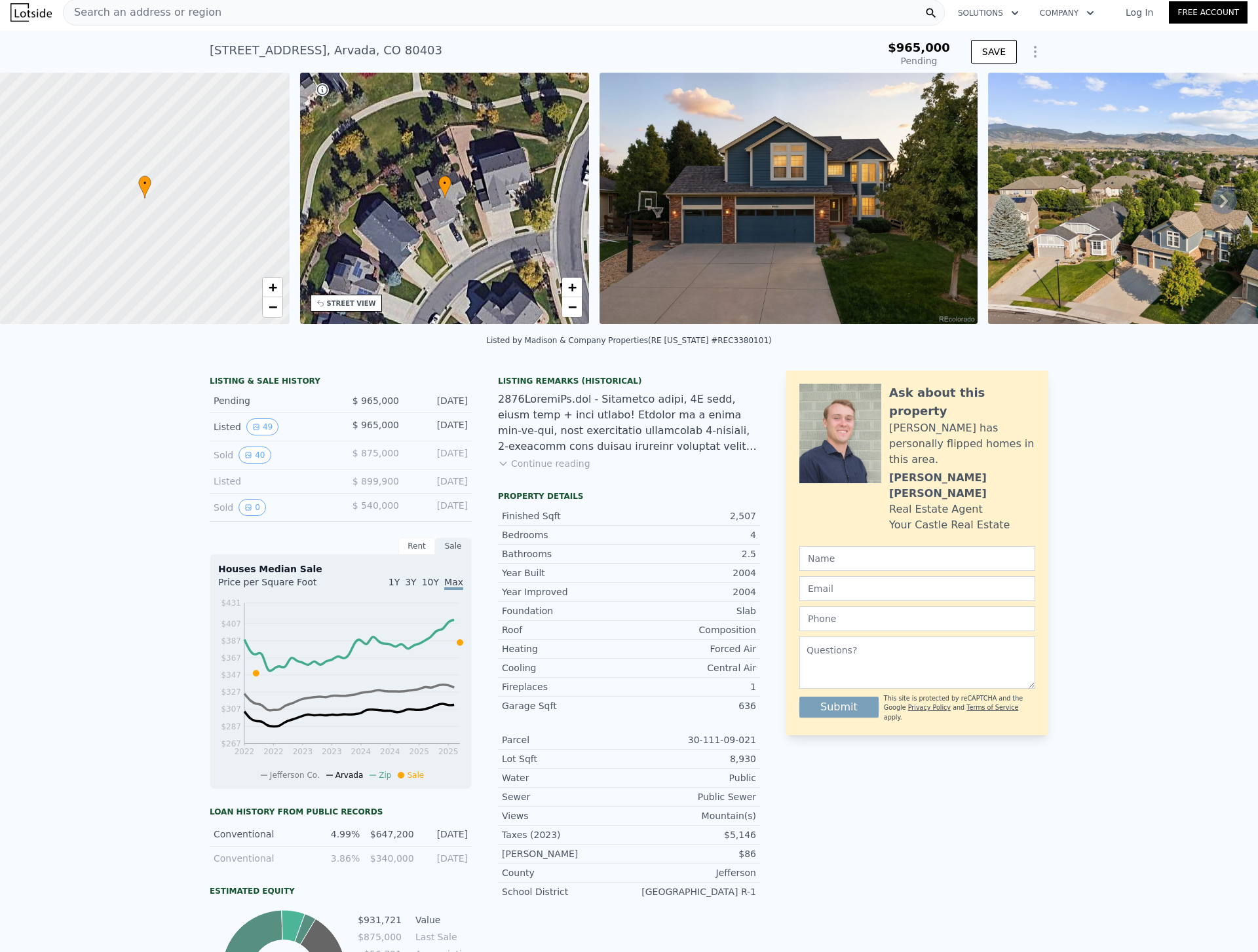
scroll to position [0, 0]
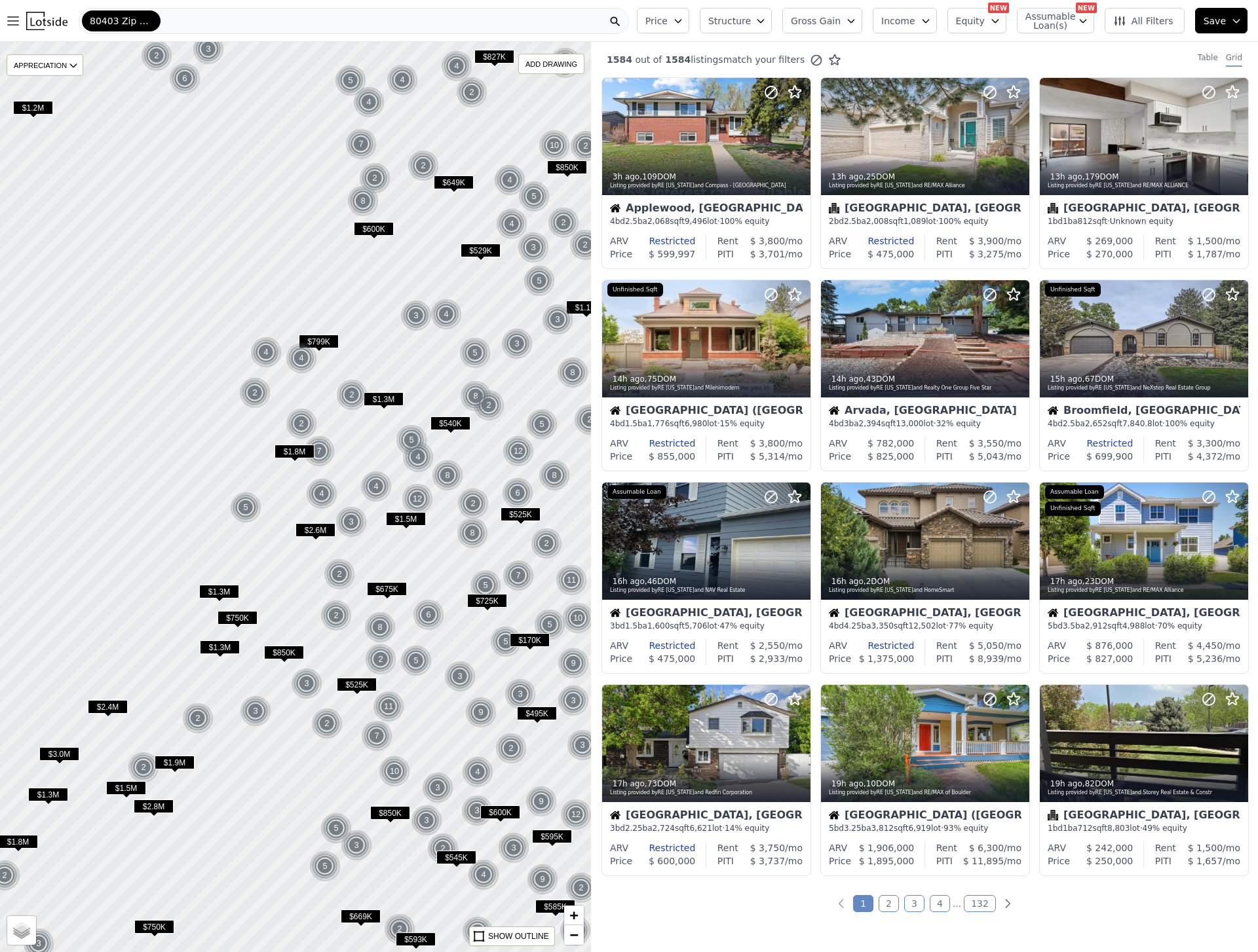
click at [223, 20] on div "80403 Zip Code" at bounding box center [354, 21] width 550 height 26
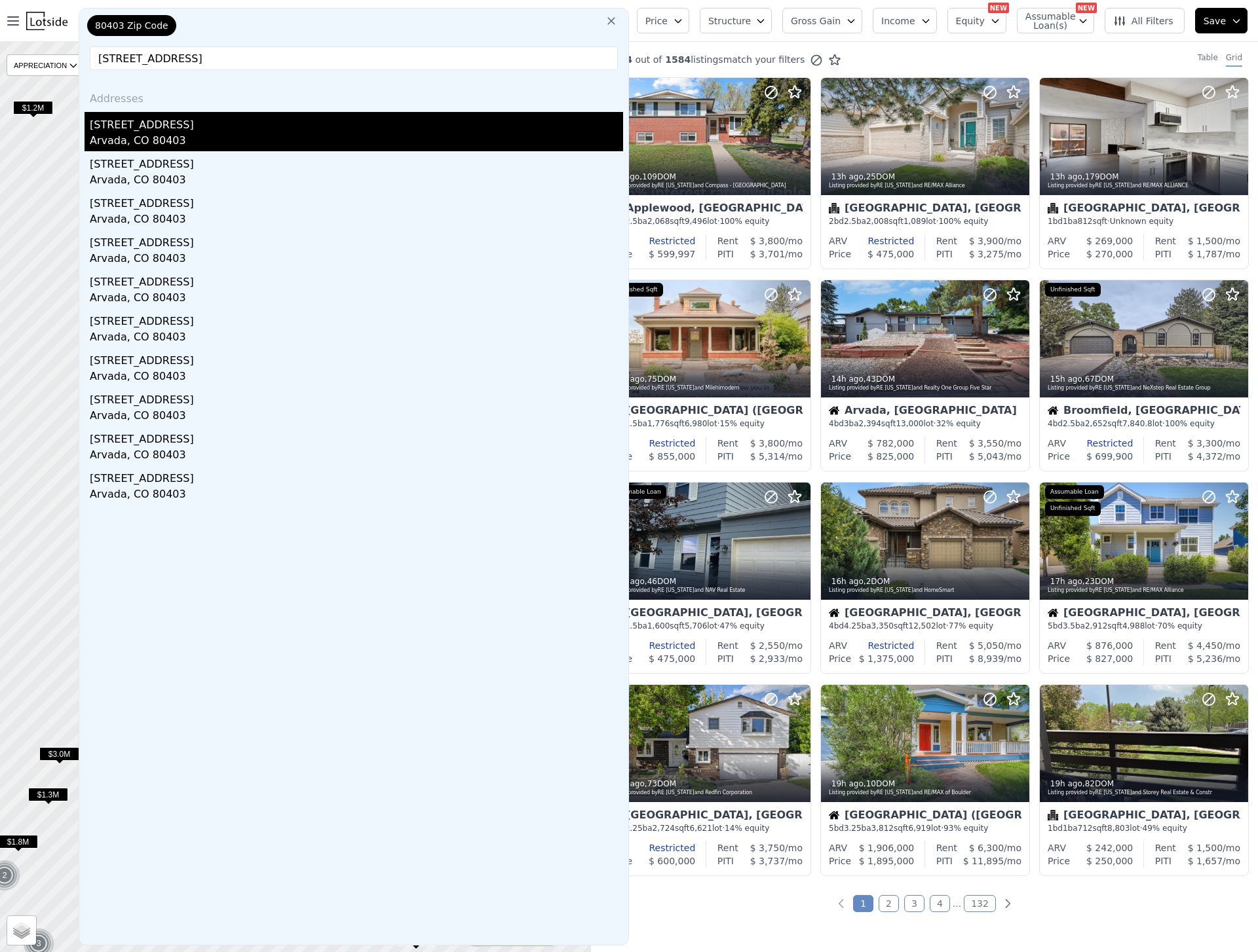
type input "[STREET_ADDRESS]"
click at [139, 127] on div "[STREET_ADDRESS]" at bounding box center [356, 122] width 533 height 21
